Goal: Information Seeking & Learning: Learn about a topic

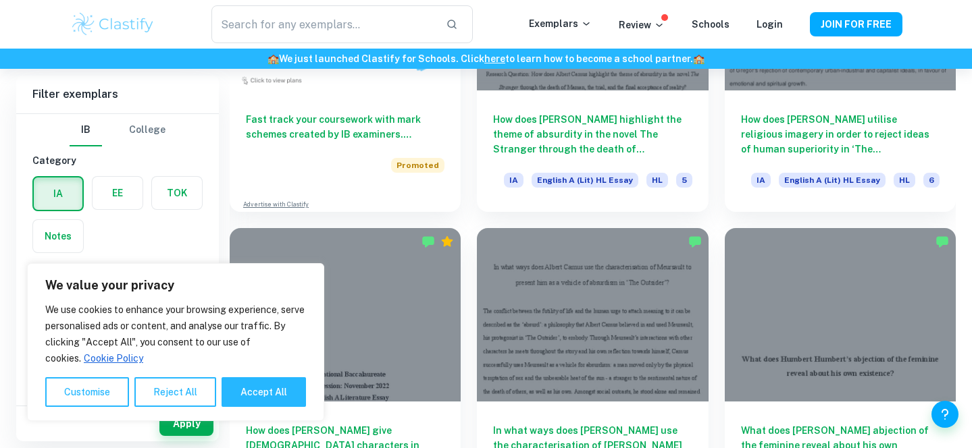
scroll to position [1172, 0]
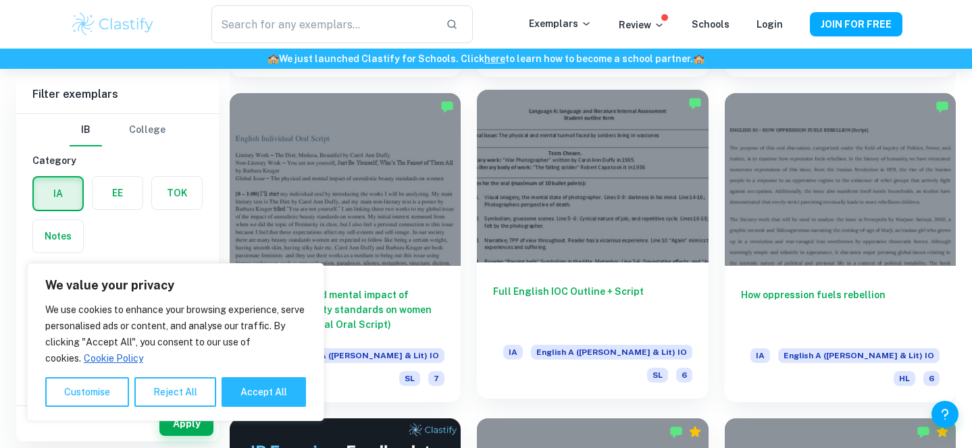
scroll to position [1910, 0]
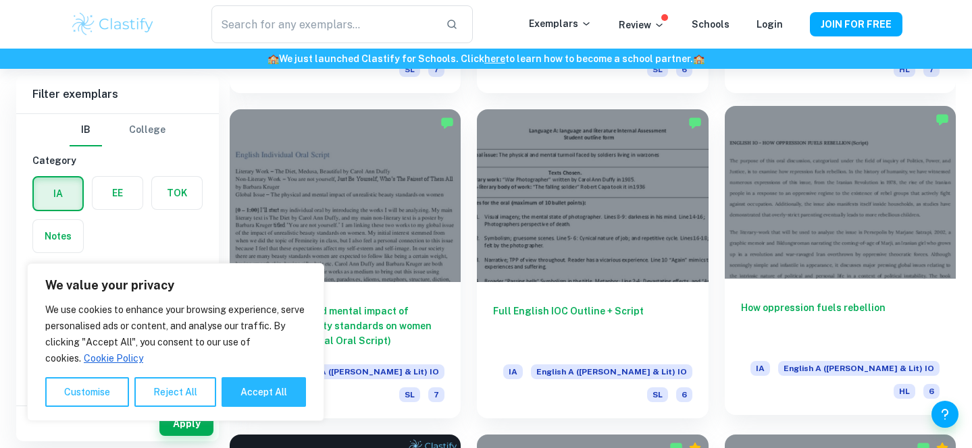
click at [783, 183] on div at bounding box center [840, 193] width 231 height 174
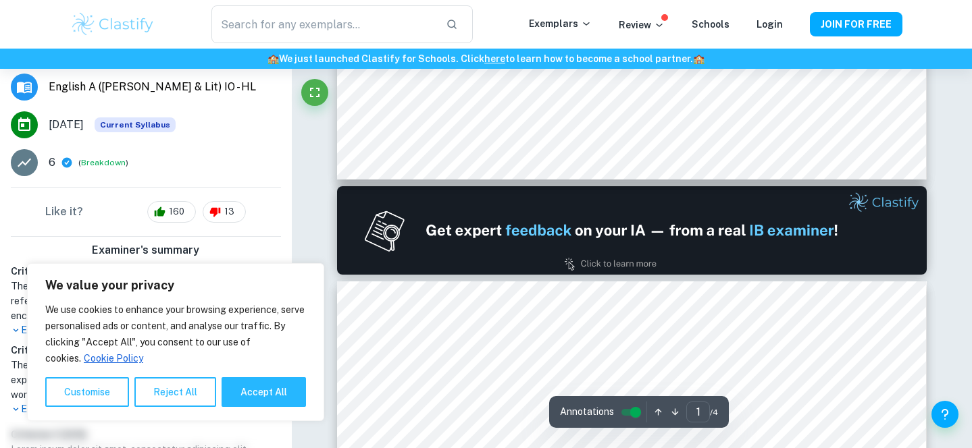
scroll to position [676, 0]
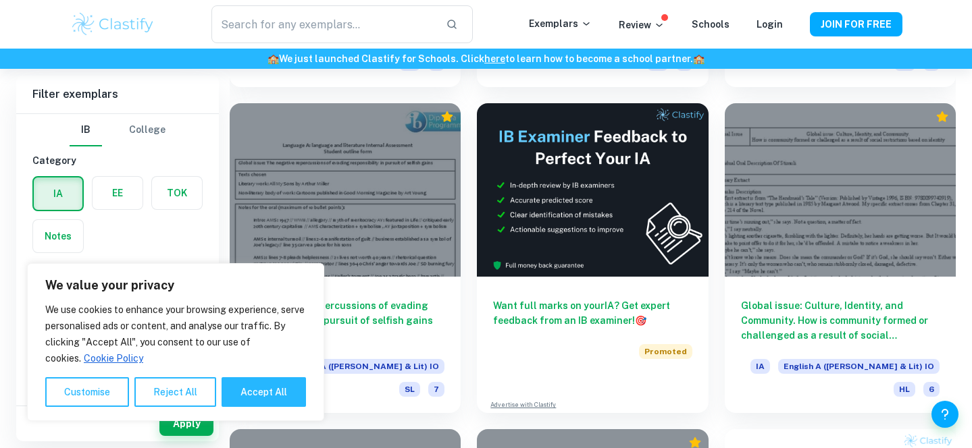
scroll to position [3875, 0]
